Goal: Task Accomplishment & Management: Use online tool/utility

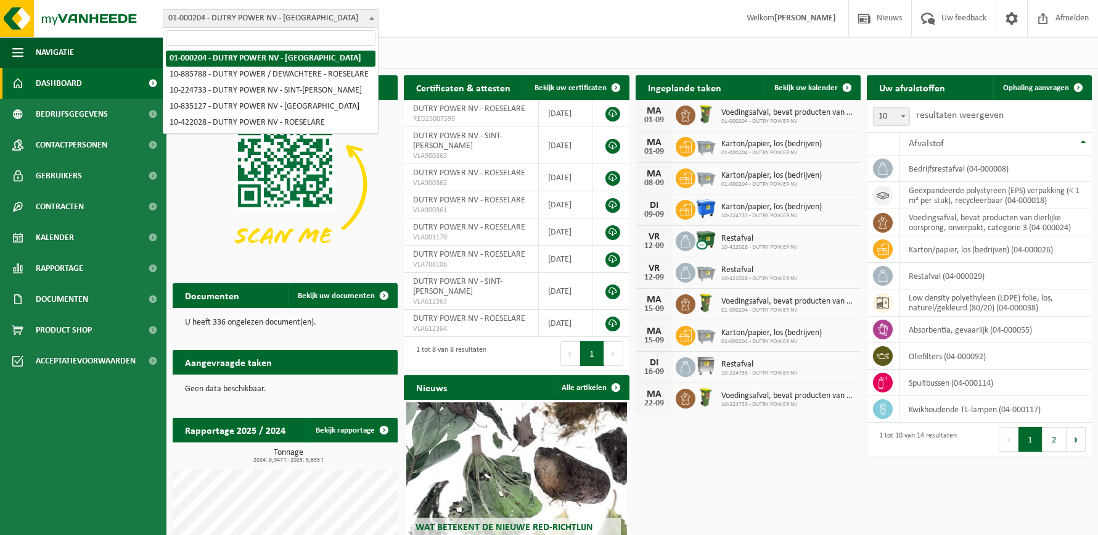
click at [338, 15] on span "01-000204 - DUTRY POWER NV - [GEOGRAPHIC_DATA]" at bounding box center [270, 18] width 215 height 17
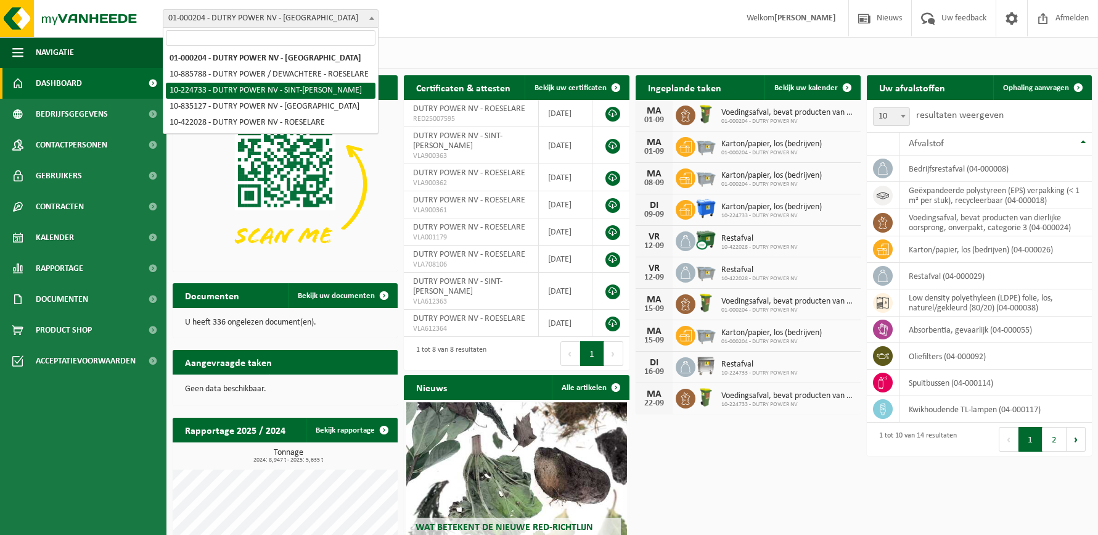
select select "14375"
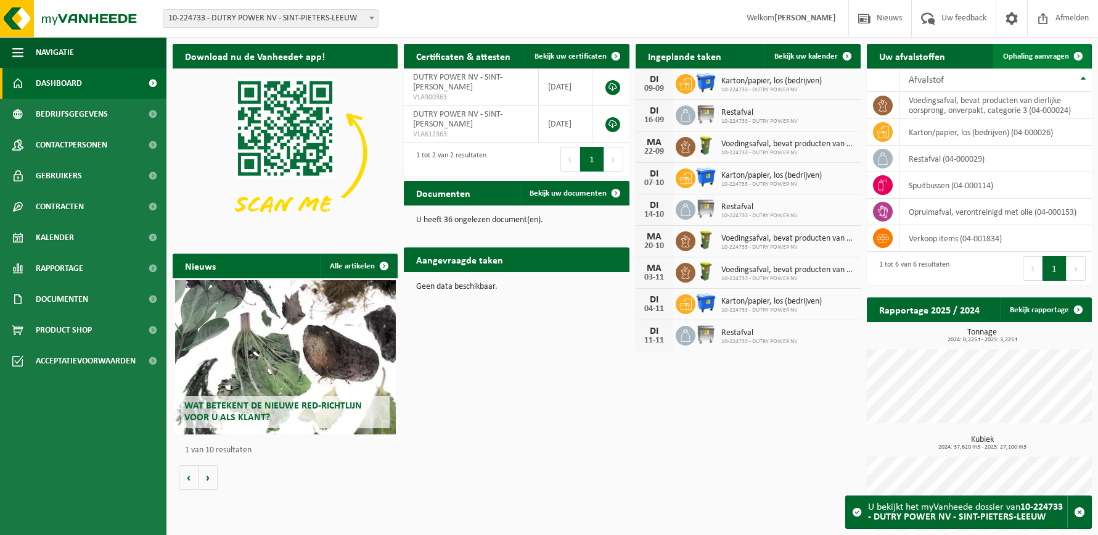
click at [1061, 55] on span "Ophaling aanvragen" at bounding box center [1036, 56] width 66 height 8
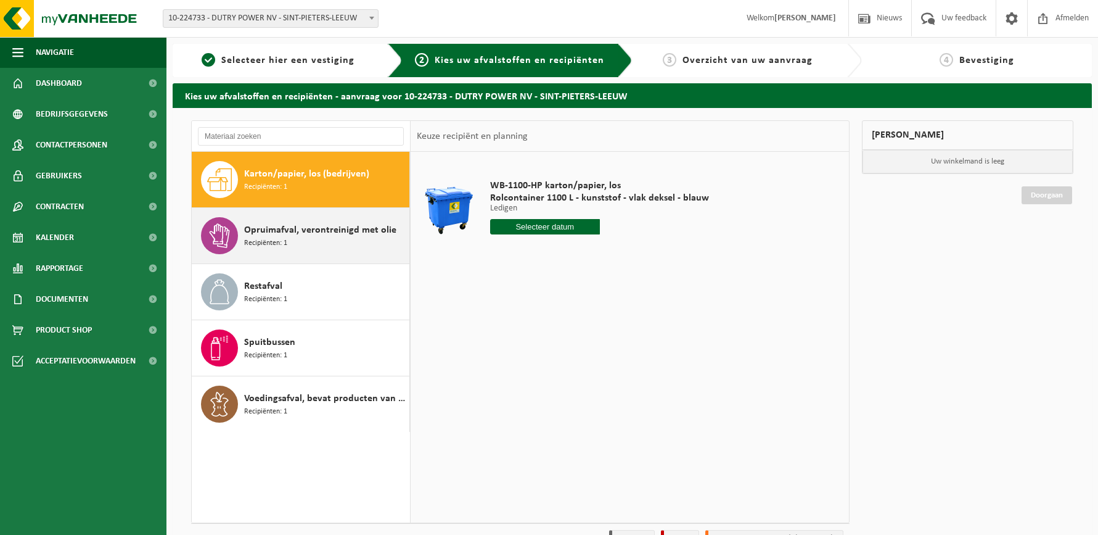
click at [331, 224] on span "Opruimafval, verontreinigd met olie" at bounding box center [320, 230] width 152 height 15
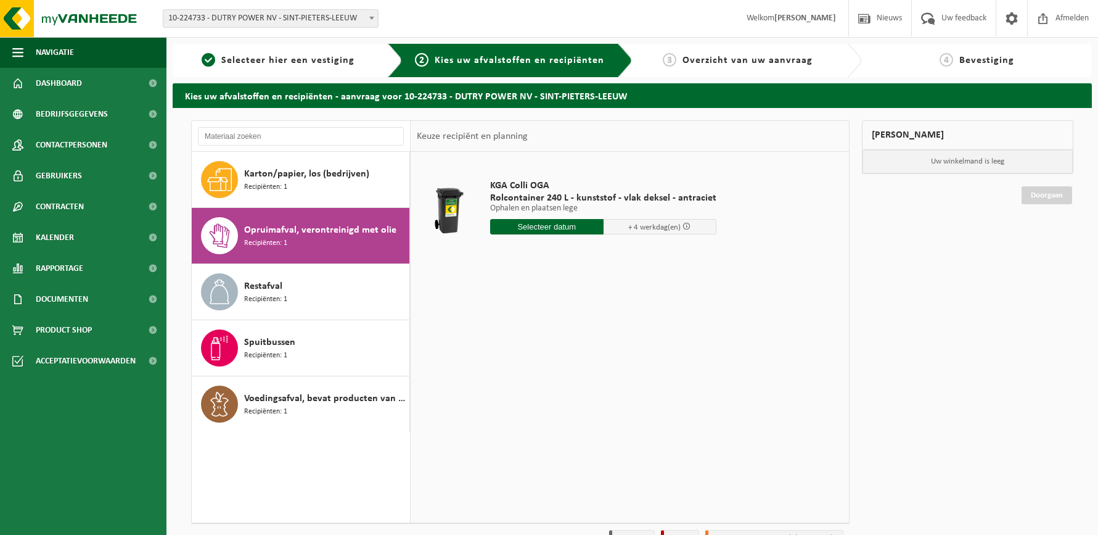
click at [546, 224] on input "text" at bounding box center [546, 226] width 113 height 15
click at [631, 256] on icon at bounding box center [630, 255] width 3 height 6
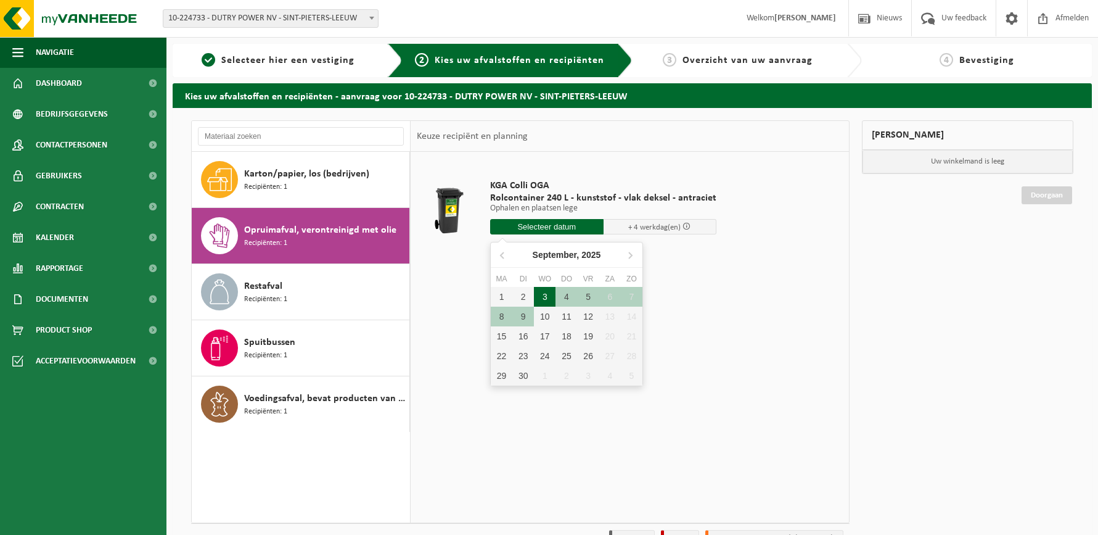
click at [545, 296] on div "3" at bounding box center [545, 297] width 22 height 20
type input "Van 2025-09-03"
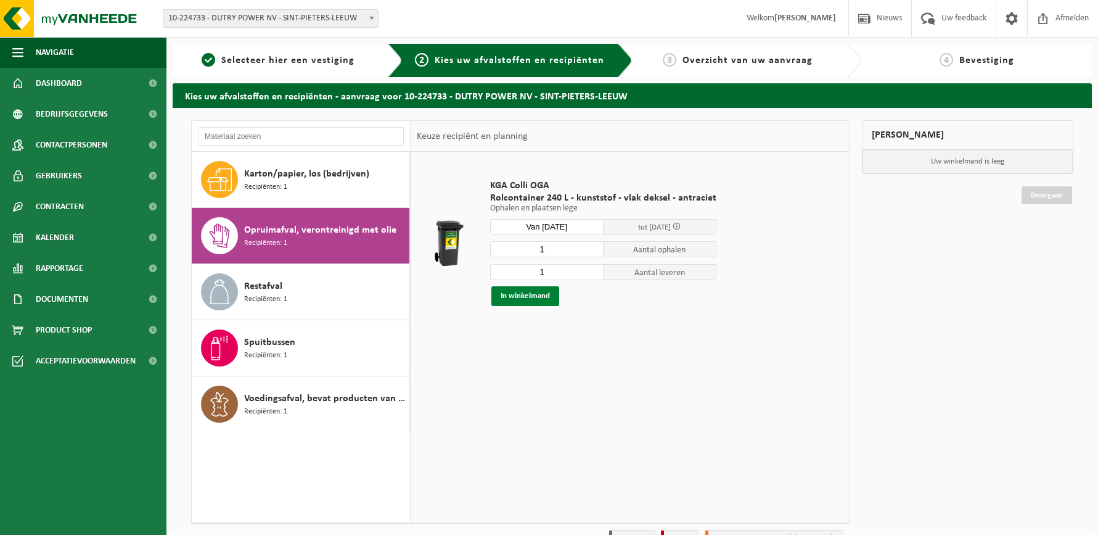
click at [535, 295] on button "In winkelmand" at bounding box center [525, 296] width 68 height 20
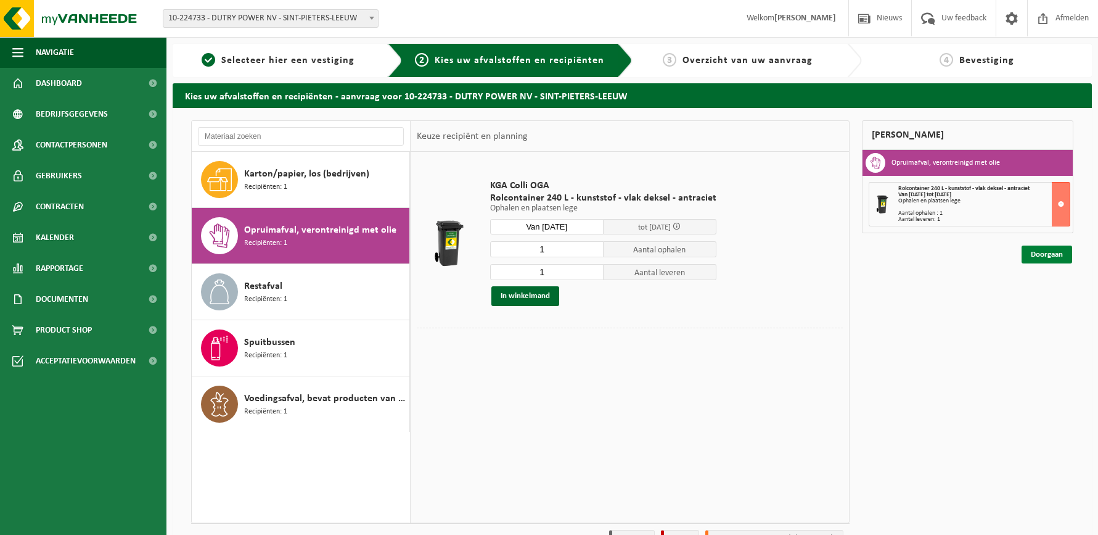
click at [1047, 255] on link "Doorgaan" at bounding box center [1047, 254] width 51 height 18
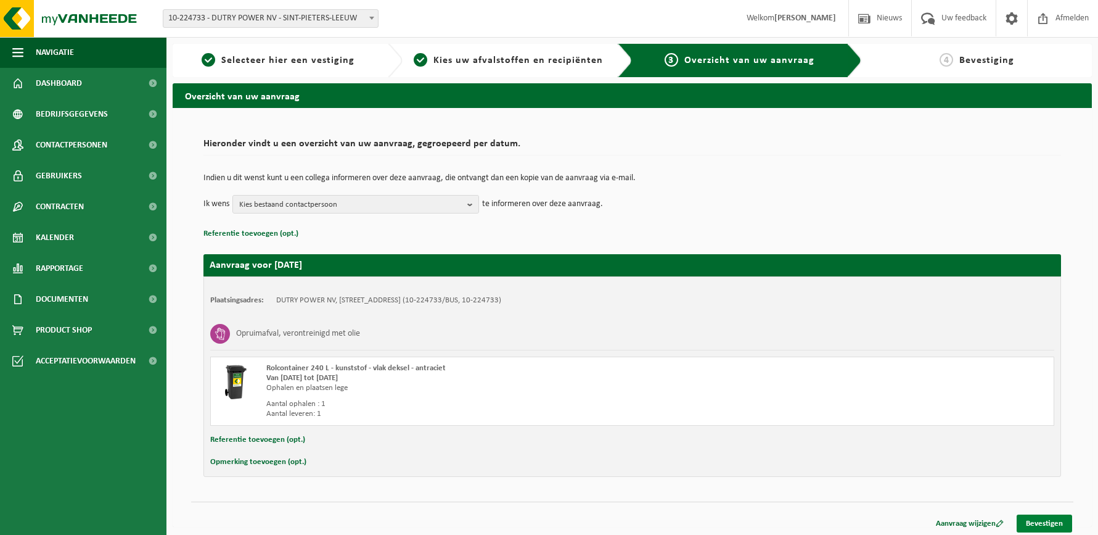
click at [1051, 523] on link "Bevestigen" at bounding box center [1044, 523] width 55 height 18
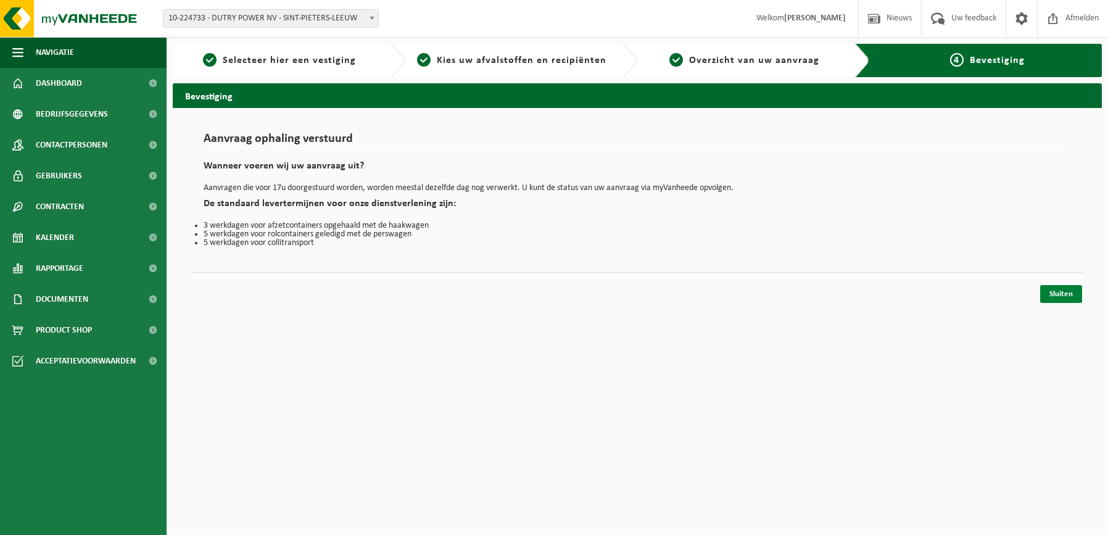
click at [1054, 295] on link "Sluiten" at bounding box center [1061, 294] width 42 height 18
